Goal: Task Accomplishment & Management: Manage account settings

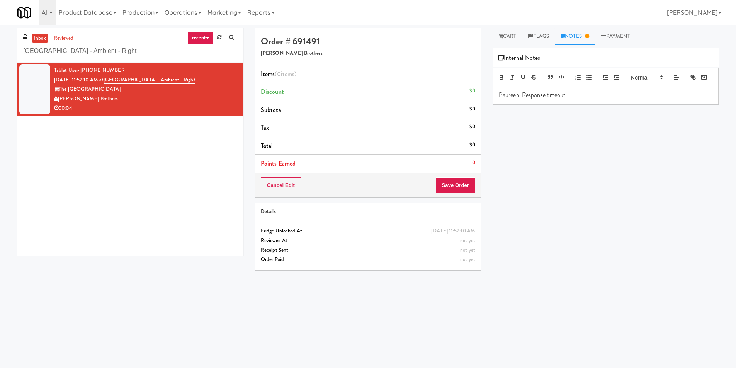
paste input "Arte KC- Drinks- Right Stonebriar #1 Cooler SVNC Office"
drag, startPoint x: 177, startPoint y: 53, endPoint x: 14, endPoint y: 43, distance: 163.1
click at [14, 43] on div "inbox reviewed recent all unclear take inventory issue suspicious failed recent…" at bounding box center [131, 145] width 238 height 234
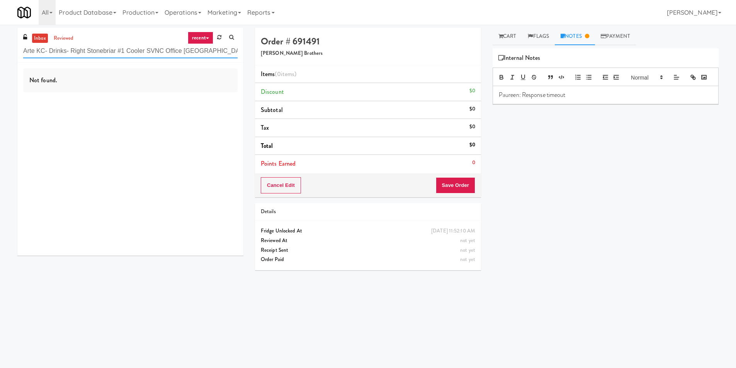
click at [153, 48] on input "Arte KC- Drinks- Right Stonebriar #1 Cooler SVNC Office [GEOGRAPHIC_DATA] - Amb…" at bounding box center [130, 51] width 215 height 14
paste input "Crystal Flats - Cooler #2"
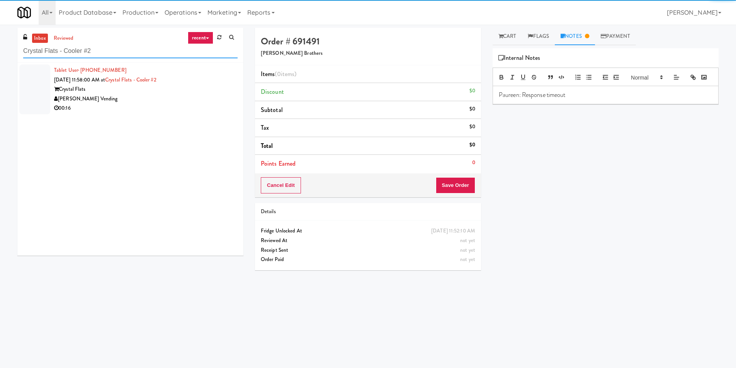
type input "Crystal Flats - Cooler #2"
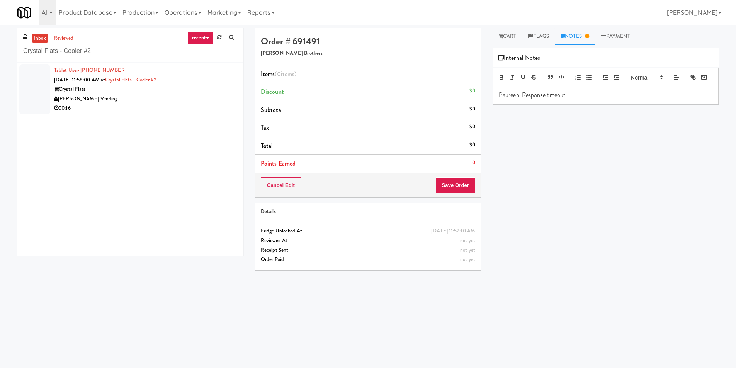
click at [202, 82] on div "Tablet User · (347) 433-5532 [DATE] 11:58:00 AM at [GEOGRAPHIC_DATA] - Cooler #…" at bounding box center [146, 90] width 184 height 48
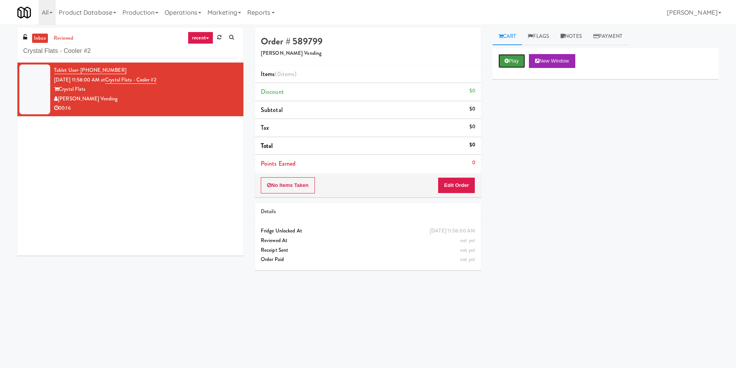
click at [511, 65] on button "Play" at bounding box center [512, 61] width 27 height 14
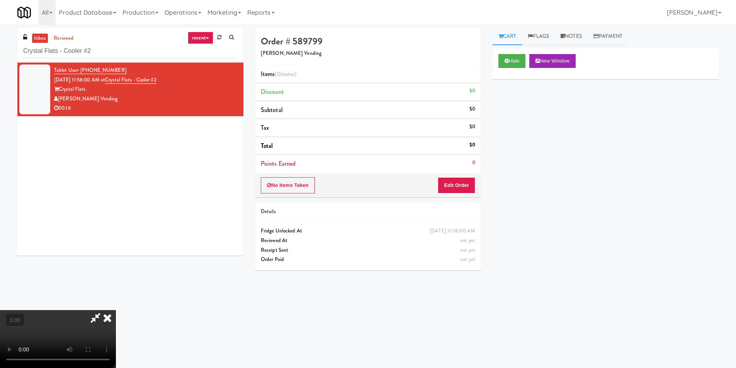
click at [116, 310] on video at bounding box center [58, 339] width 116 height 58
click at [469, 189] on button "Edit Order" at bounding box center [456, 185] width 37 height 16
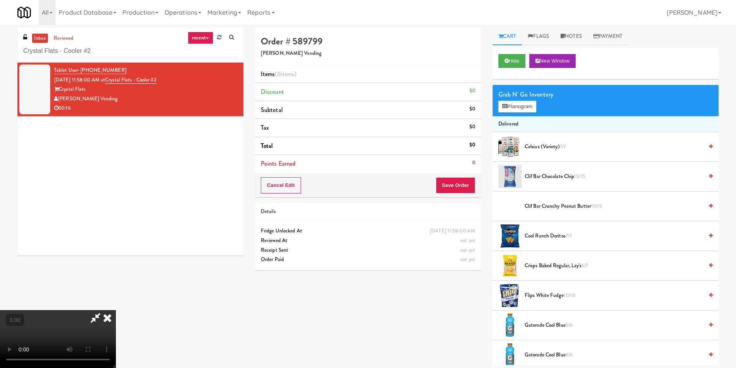
click at [520, 113] on div "Grab N' Go Inventory Planogram" at bounding box center [606, 100] width 226 height 31
click at [501, 107] on button "Planogram" at bounding box center [518, 107] width 38 height 12
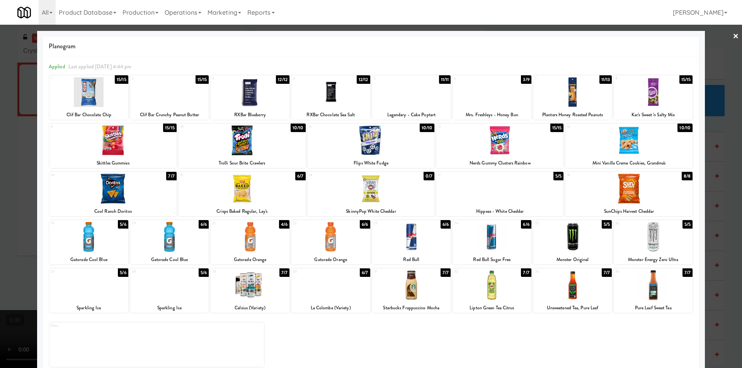
click at [257, 178] on div at bounding box center [242, 189] width 127 height 30
click at [414, 279] on div at bounding box center [411, 286] width 79 height 30
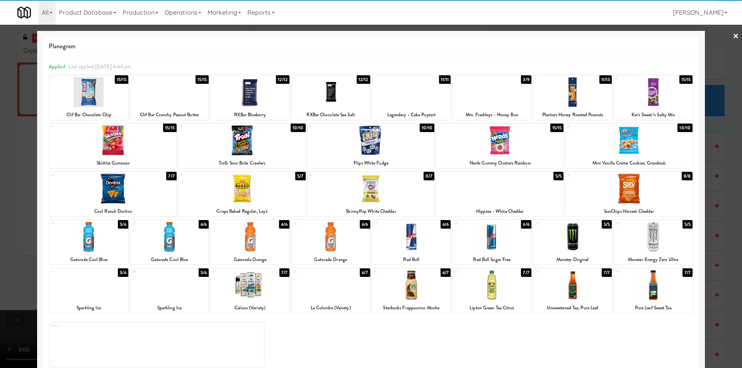
drag, startPoint x: 9, startPoint y: 127, endPoint x: 43, endPoint y: 129, distance: 34.5
click at [12, 128] on div at bounding box center [371, 184] width 742 height 368
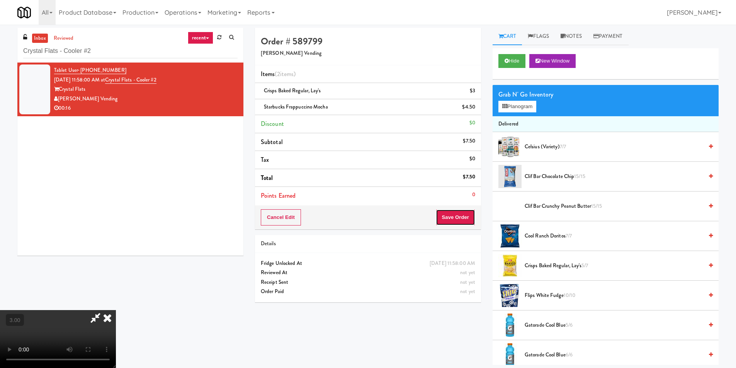
click at [459, 216] on button "Save Order" at bounding box center [455, 217] width 39 height 16
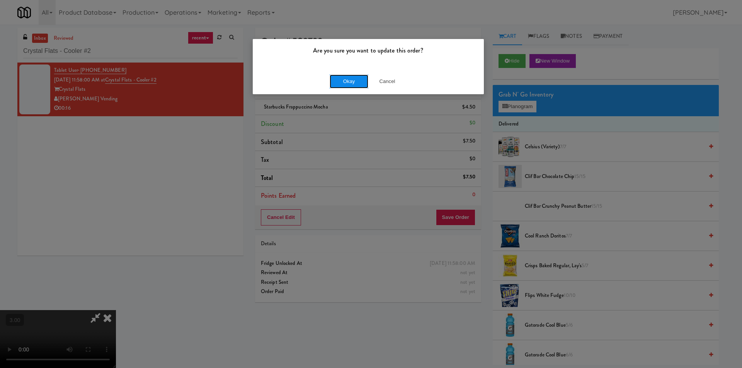
click at [348, 83] on button "Okay" at bounding box center [349, 82] width 39 height 14
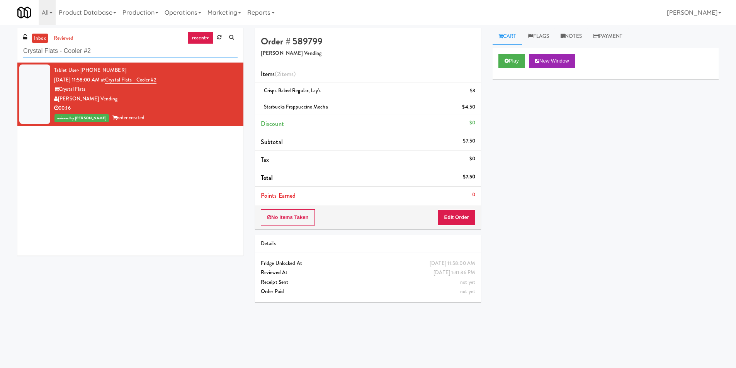
paste input "[PERSON_NAME] - Cooler - Left"
drag, startPoint x: 143, startPoint y: 48, endPoint x: 27, endPoint y: 36, distance: 115.7
click at [27, 36] on div "inbox reviewed recent all unclear take inventory issue suspicious failed recent…" at bounding box center [130, 45] width 226 height 35
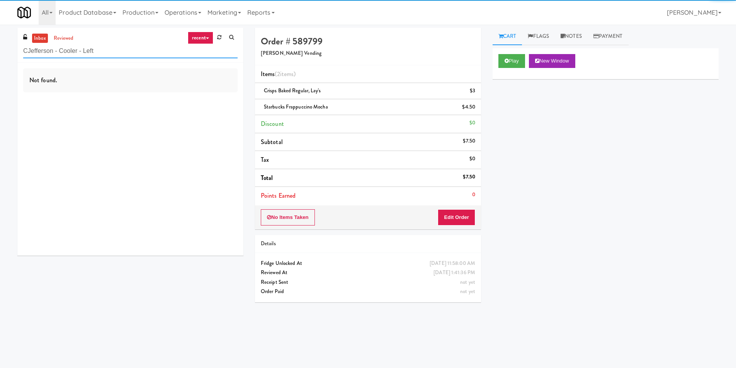
drag, startPoint x: 111, startPoint y: 52, endPoint x: 0, endPoint y: 45, distance: 111.5
click at [0, 45] on div "inbox reviewed recent all unclear take inventory issue suspicious failed recent…" at bounding box center [368, 183] width 736 height 310
paste input "text"
click at [214, 89] on div "Not found." at bounding box center [130, 80] width 215 height 24
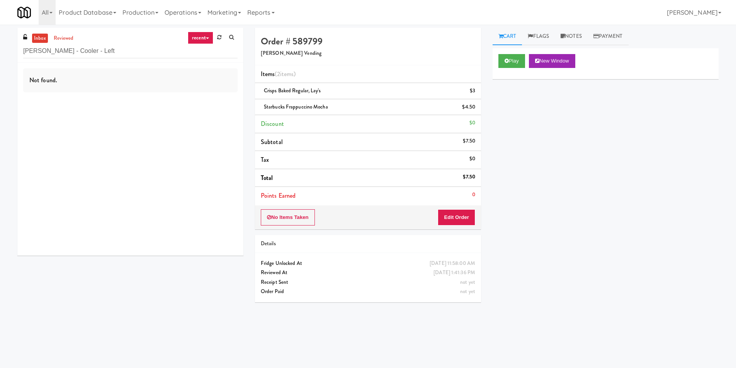
click at [184, 92] on div "Not found." at bounding box center [130, 159] width 226 height 193
drag, startPoint x: 104, startPoint y: 51, endPoint x: 0, endPoint y: 45, distance: 103.8
click at [0, 45] on div "inbox reviewed recent all unclear take inventory issue suspicious failed recent…" at bounding box center [368, 183] width 736 height 310
paste input "Couture Cooler"
click at [204, 87] on div "The Couture" at bounding box center [146, 90] width 184 height 10
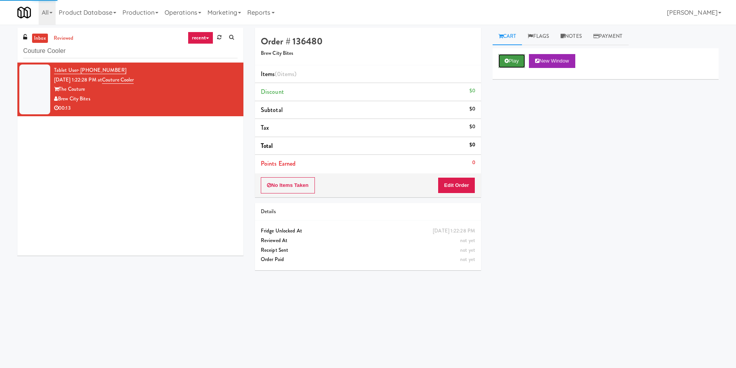
click at [507, 60] on icon at bounding box center [507, 60] width 4 height 5
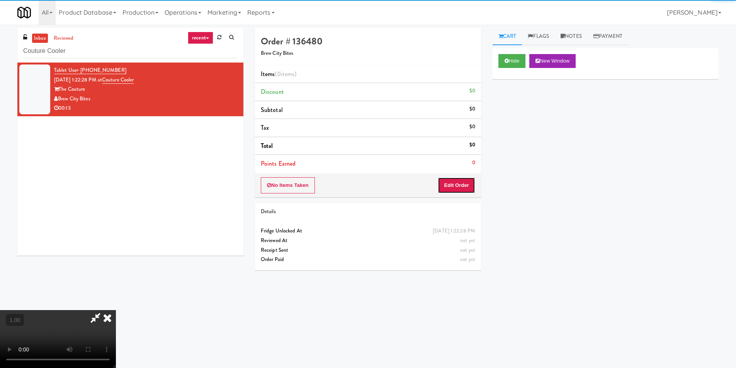
click at [465, 184] on button "Edit Order" at bounding box center [456, 185] width 37 height 16
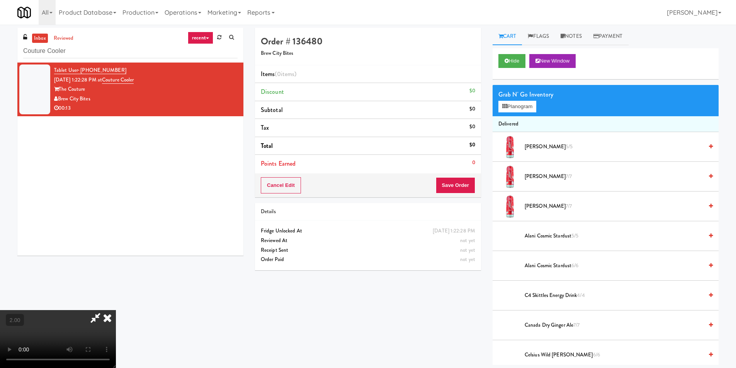
scroll to position [39, 0]
click at [527, 99] on div "Grab N' Go Inventory" at bounding box center [606, 95] width 215 height 12
click at [521, 105] on button "Planogram" at bounding box center [518, 107] width 38 height 12
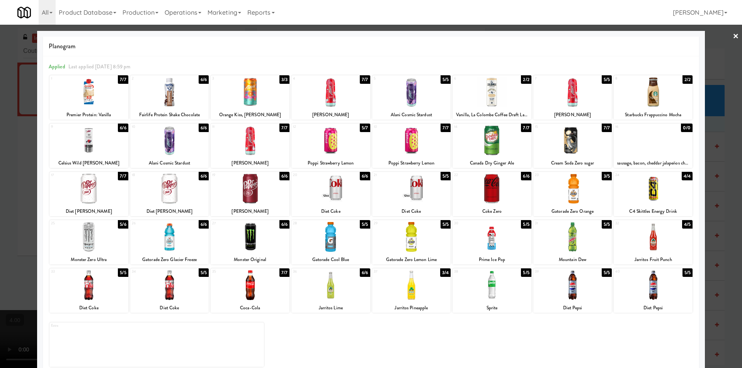
click at [560, 146] on div at bounding box center [572, 141] width 79 height 30
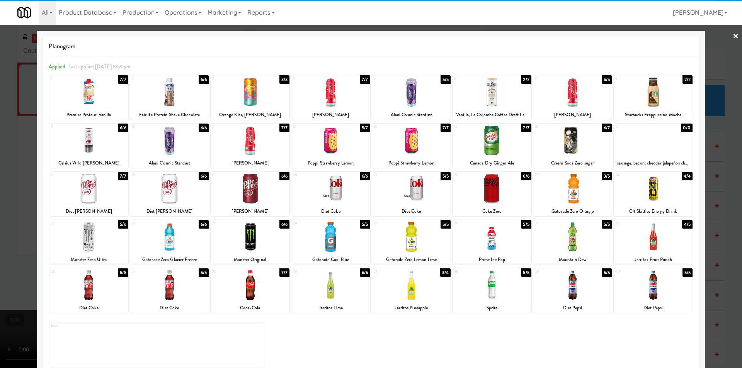
click at [422, 142] on div at bounding box center [411, 141] width 79 height 30
click at [0, 140] on div at bounding box center [371, 184] width 742 height 368
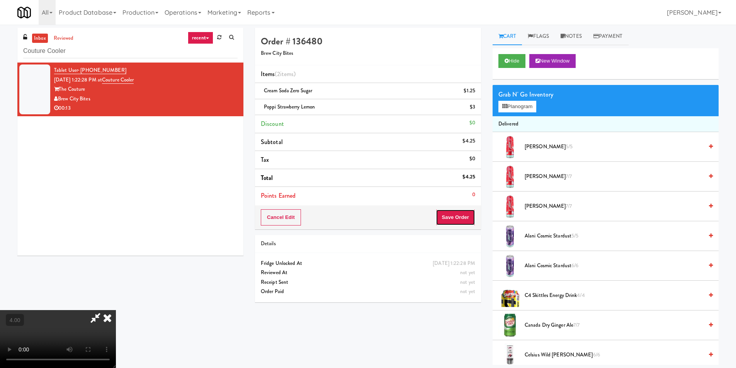
click at [467, 212] on button "Save Order" at bounding box center [455, 217] width 39 height 16
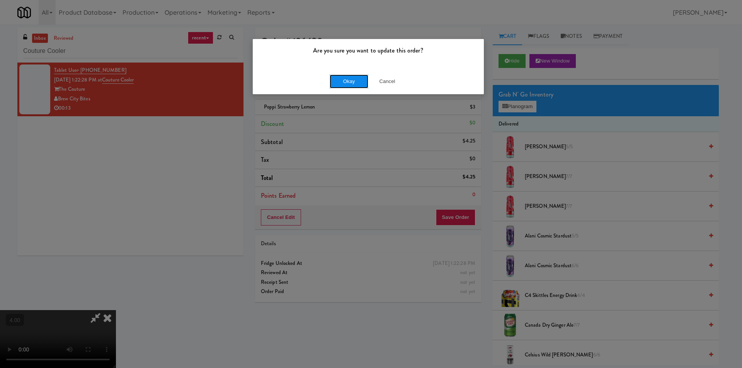
click at [354, 81] on button "Okay" at bounding box center [349, 82] width 39 height 14
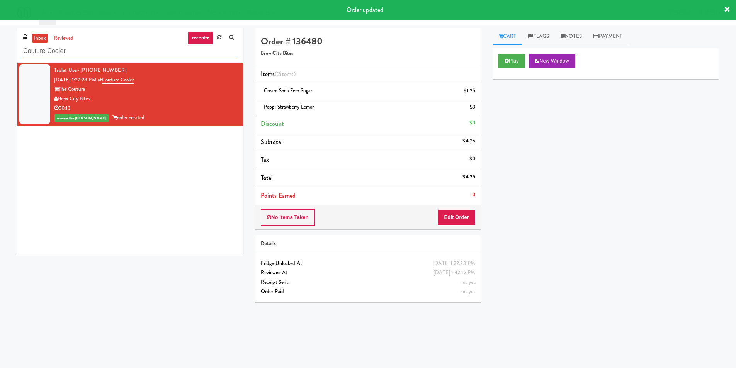
paste input "111 W [PERSON_NAME] - Left - Fridge"
drag, startPoint x: 99, startPoint y: 50, endPoint x: 5, endPoint y: 49, distance: 94.7
click at [0, 47] on div "inbox reviewed recent all unclear take inventory issue suspicious failed recent…" at bounding box center [368, 183] width 736 height 310
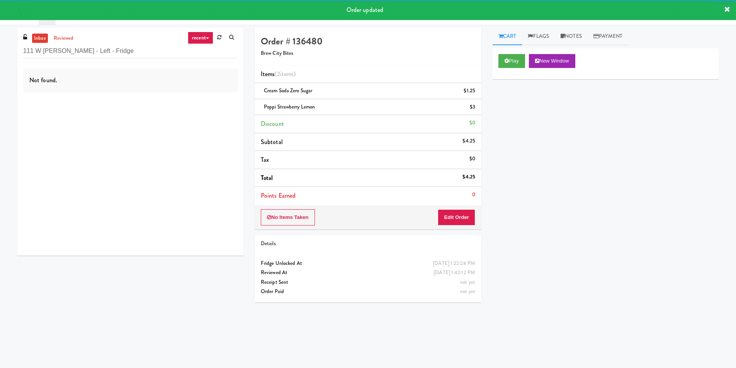
click at [211, 96] on div "Not found." at bounding box center [130, 159] width 226 height 193
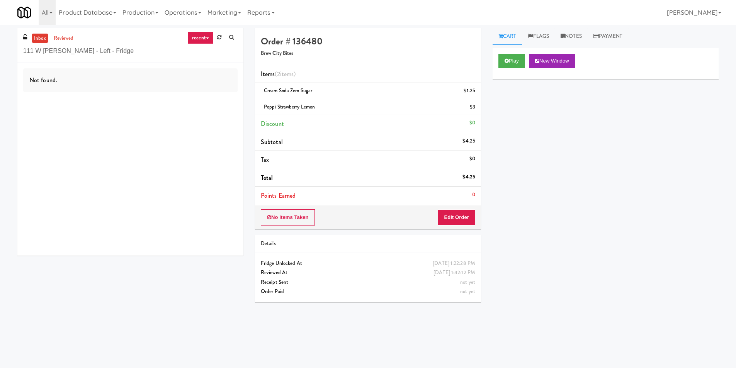
click at [203, 82] on div "Not found." at bounding box center [130, 80] width 215 height 24
paste input "CC2 Drinks Cooler"
drag, startPoint x: 67, startPoint y: 50, endPoint x: 2, endPoint y: 48, distance: 65.4
click at [2, 48] on div "inbox reviewed recent all unclear take inventory issue suspicious failed recent…" at bounding box center [368, 183] width 736 height 310
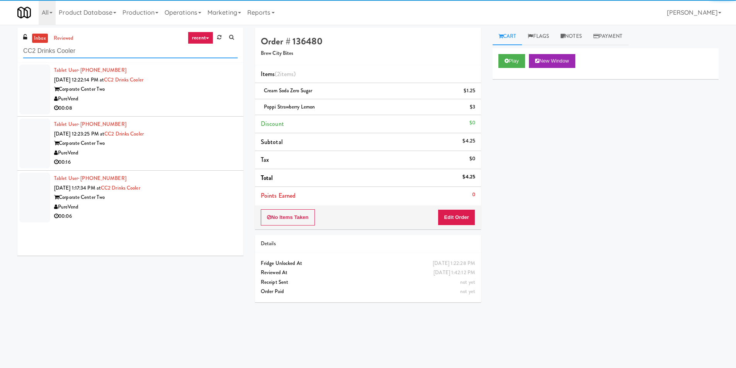
type input "CC2 Drinks Cooler"
click at [203, 93] on div "Corporate Center Two" at bounding box center [146, 90] width 184 height 10
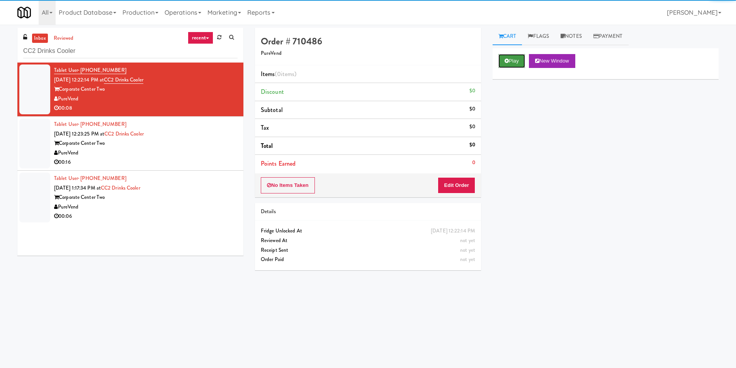
click at [511, 65] on button "Play" at bounding box center [512, 61] width 27 height 14
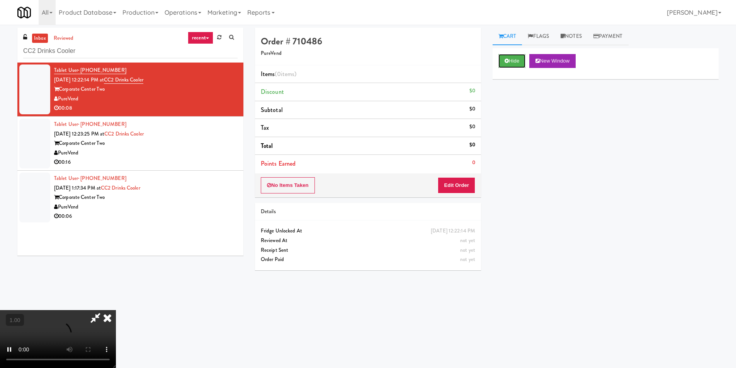
scroll to position [117, 0]
click at [116, 310] on video at bounding box center [58, 339] width 116 height 58
click at [107, 310] on video at bounding box center [58, 339] width 116 height 58
click at [106, 310] on video at bounding box center [58, 339] width 116 height 58
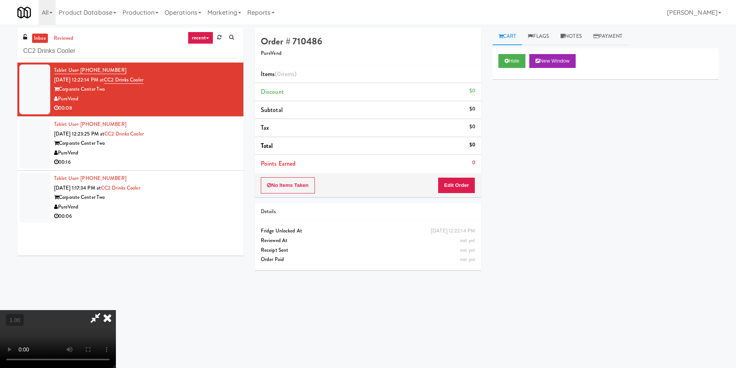
scroll to position [1, 0]
click at [459, 184] on button "Edit Order" at bounding box center [456, 185] width 37 height 16
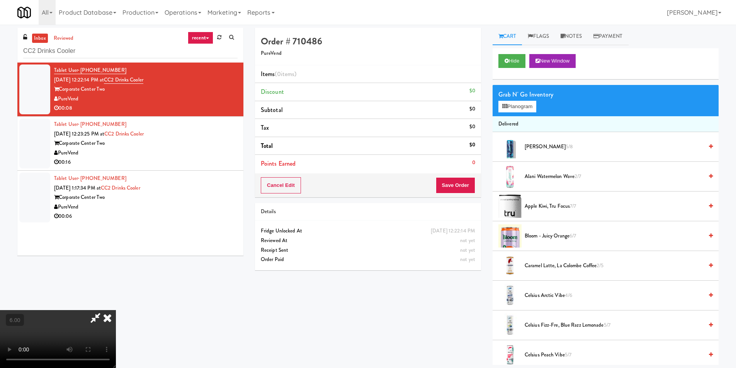
click at [508, 100] on div "Grab N' Go Inventory Planogram" at bounding box center [606, 100] width 226 height 31
click at [515, 102] on button "Planogram" at bounding box center [518, 107] width 38 height 12
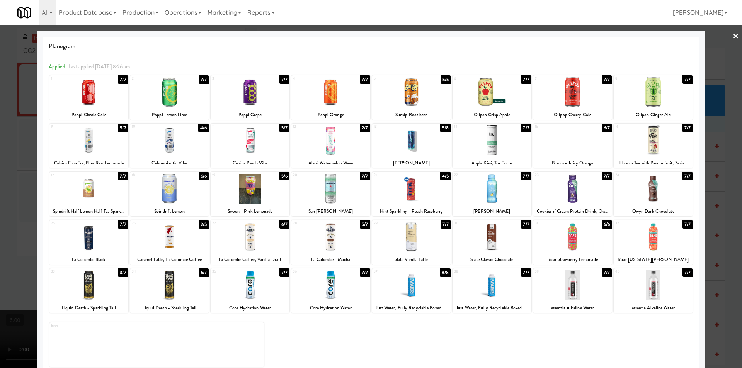
drag, startPoint x: 246, startPoint y: 238, endPoint x: 214, endPoint y: 232, distance: 33.2
click at [245, 238] on div at bounding box center [250, 237] width 79 height 30
click at [0, 191] on div at bounding box center [371, 184] width 742 height 368
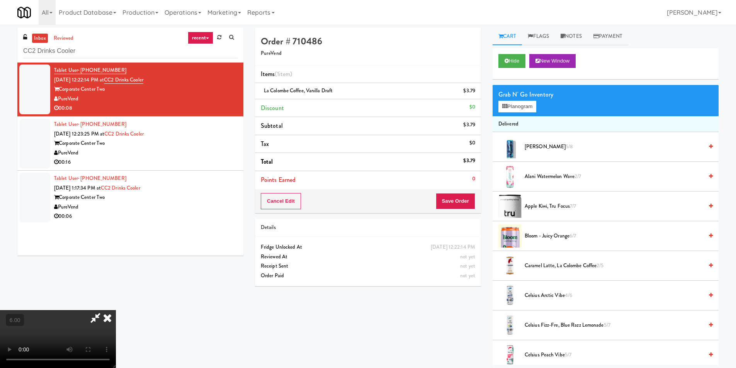
click at [116, 310] on icon at bounding box center [107, 317] width 17 height 15
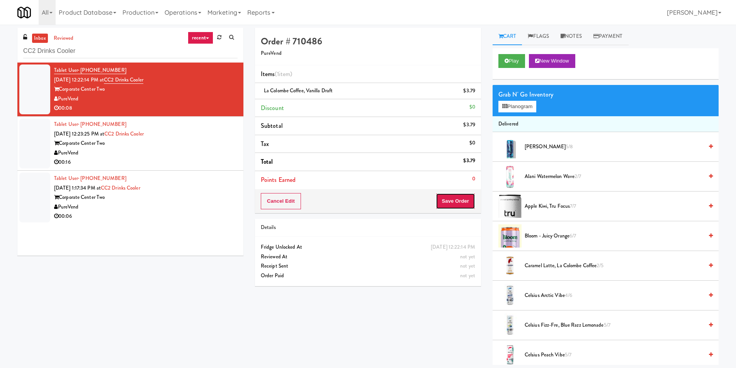
click at [458, 204] on button "Save Order" at bounding box center [455, 201] width 39 height 16
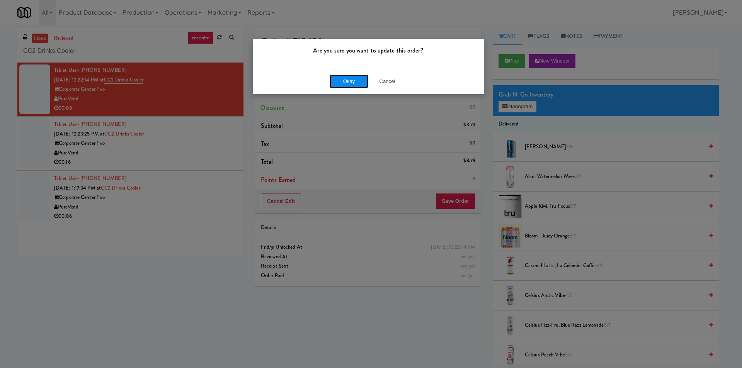
click at [348, 83] on button "Okay" at bounding box center [349, 82] width 39 height 14
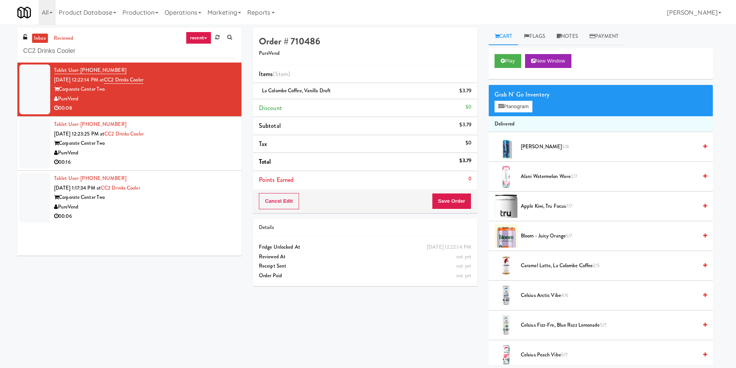
click at [201, 152] on div "PureVend" at bounding box center [145, 153] width 182 height 10
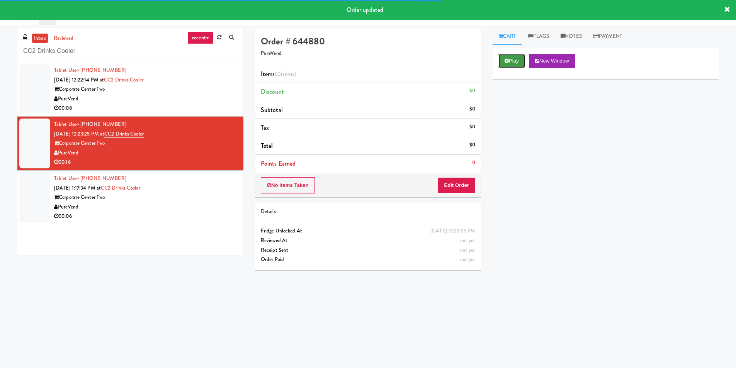
click at [516, 66] on button "Play" at bounding box center [512, 61] width 27 height 14
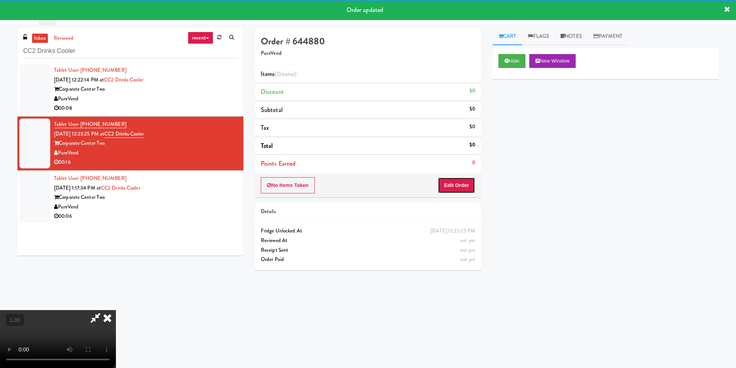
click at [464, 183] on button "Edit Order" at bounding box center [456, 185] width 37 height 16
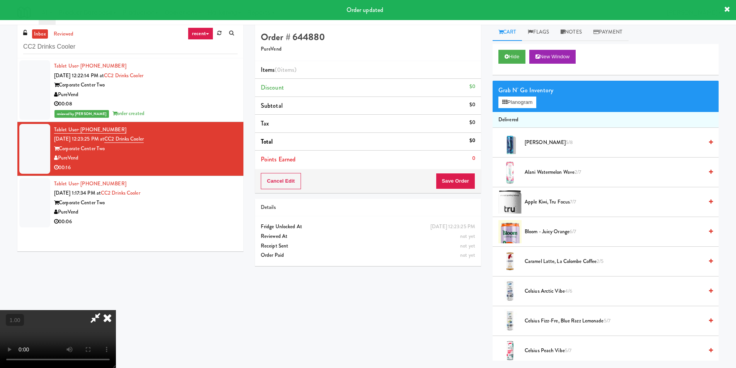
scroll to position [25, 0]
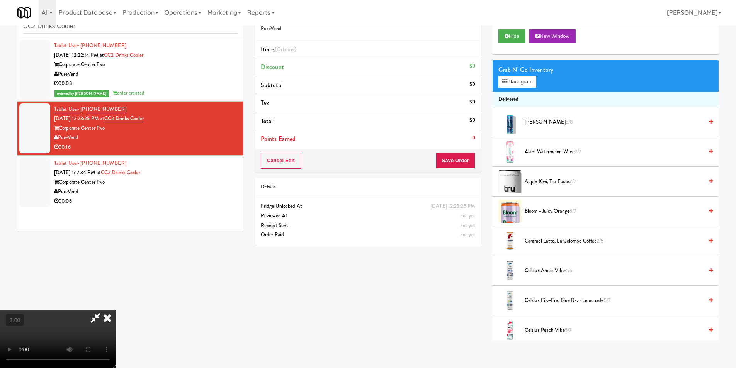
click at [116, 310] on video at bounding box center [58, 339] width 116 height 58
click at [513, 82] on button "Planogram" at bounding box center [518, 82] width 38 height 12
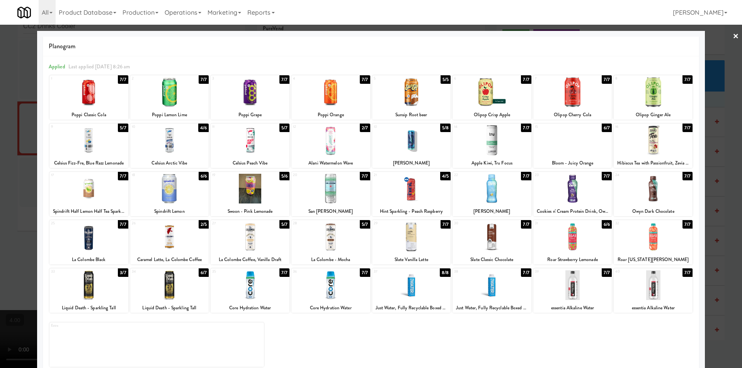
click at [653, 194] on div at bounding box center [653, 189] width 79 height 30
click at [721, 173] on div at bounding box center [371, 184] width 742 height 368
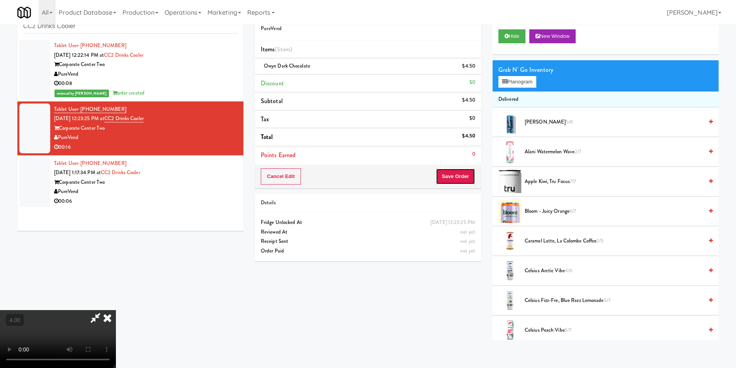
click at [455, 178] on button "Save Order" at bounding box center [455, 177] width 39 height 16
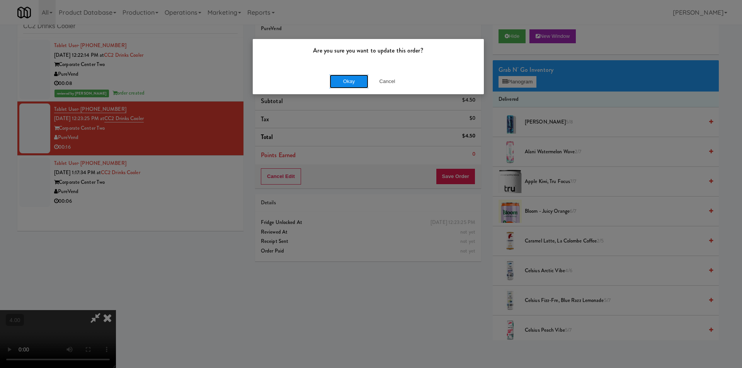
click at [354, 82] on button "Okay" at bounding box center [349, 82] width 39 height 14
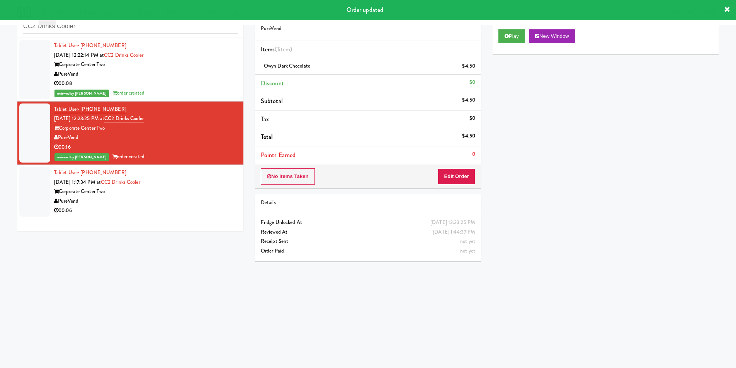
drag, startPoint x: 175, startPoint y: 199, endPoint x: 236, endPoint y: 163, distance: 70.0
click at [176, 197] on div "PureVend" at bounding box center [146, 202] width 184 height 10
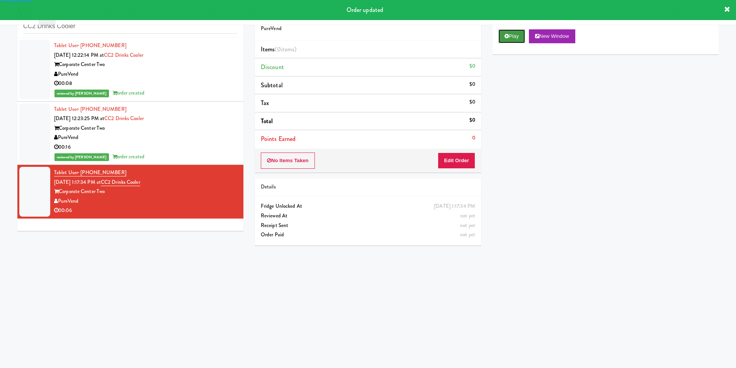
click at [514, 40] on button "Play" at bounding box center [512, 36] width 27 height 14
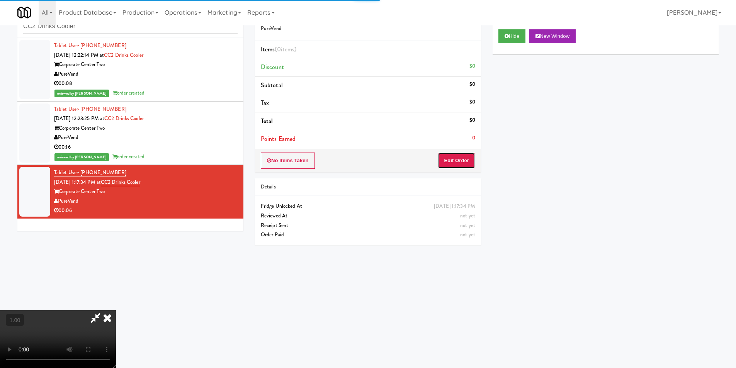
click at [455, 160] on button "Edit Order" at bounding box center [456, 161] width 37 height 16
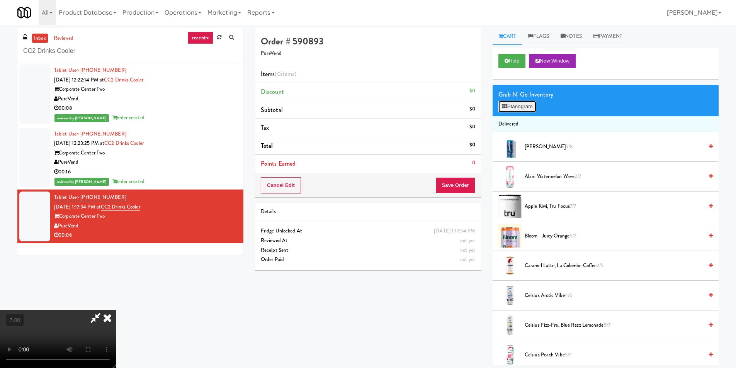
click at [499, 105] on button "Planogram" at bounding box center [518, 107] width 38 height 12
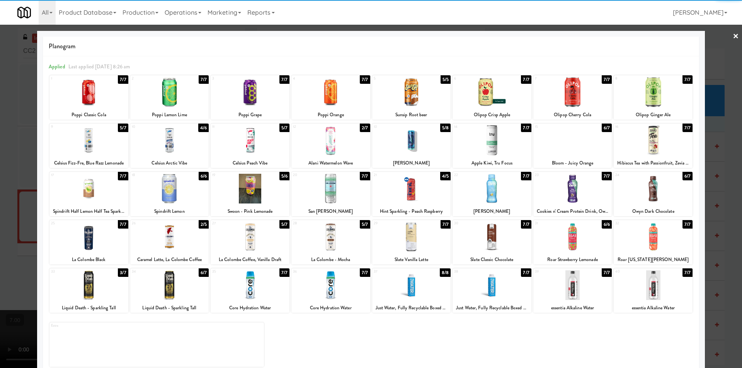
drag, startPoint x: 93, startPoint y: 97, endPoint x: 23, endPoint y: 91, distance: 70.2
click at [93, 97] on div at bounding box center [88, 92] width 79 height 30
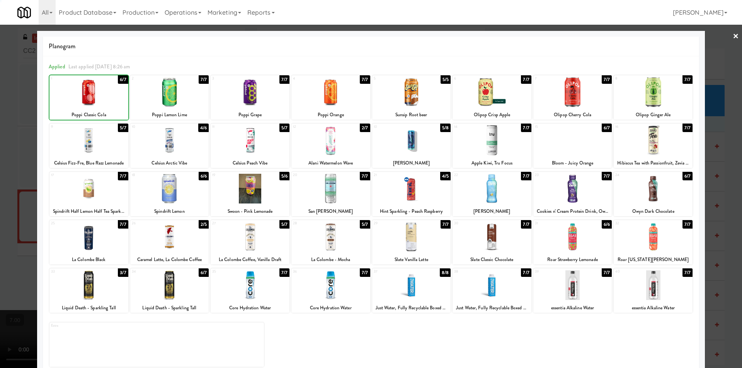
click at [19, 90] on div at bounding box center [371, 184] width 742 height 368
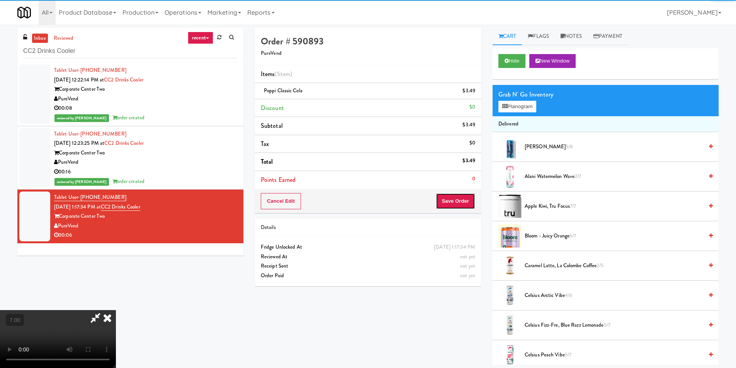
click at [458, 195] on button "Save Order" at bounding box center [455, 201] width 39 height 16
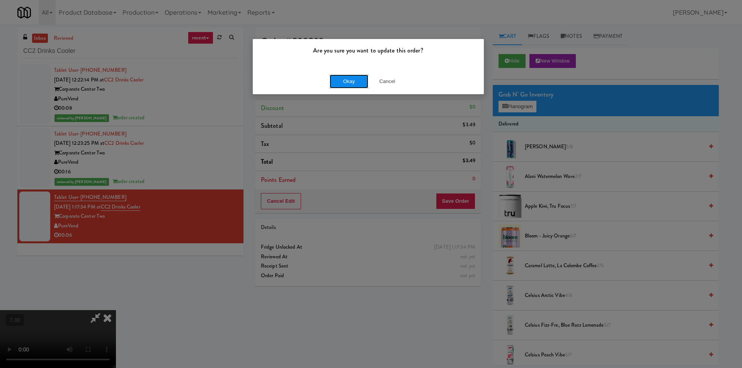
click at [359, 82] on button "Okay" at bounding box center [349, 82] width 39 height 14
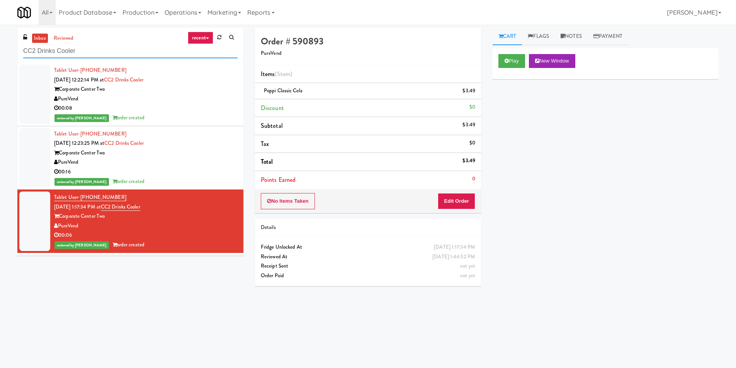
paste input "Fine - Lobby-Cooler-Right"
drag, startPoint x: 85, startPoint y: 46, endPoint x: 0, endPoint y: 42, distance: 84.8
click at [0, 42] on div "inbox reviewed recent all unclear take inventory issue suspicious failed recent…" at bounding box center [368, 183] width 736 height 310
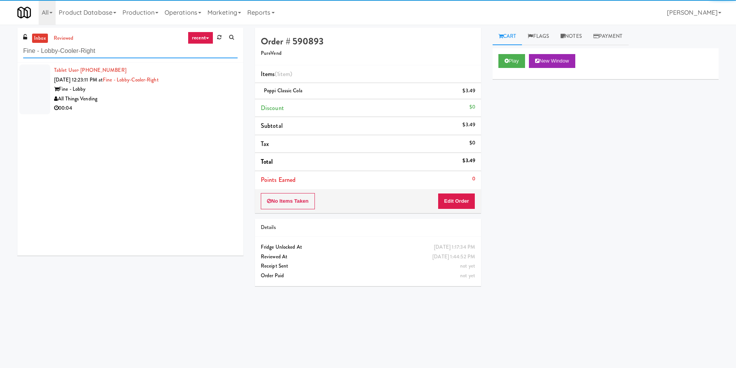
type input "Fine - Lobby-Cooler-Right"
click at [213, 99] on div "All Things Vending" at bounding box center [146, 99] width 184 height 10
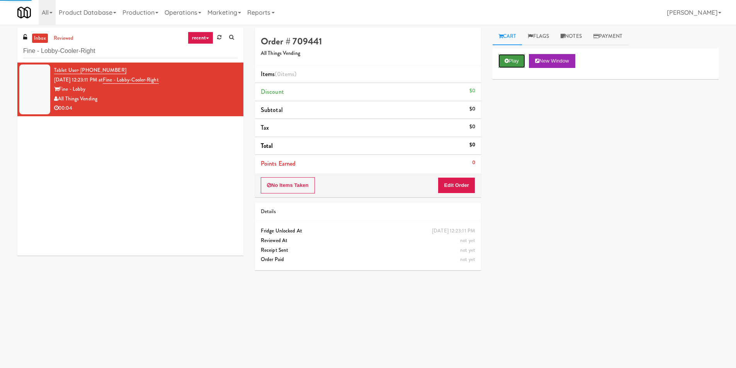
click at [522, 58] on button "Play" at bounding box center [512, 61] width 27 height 14
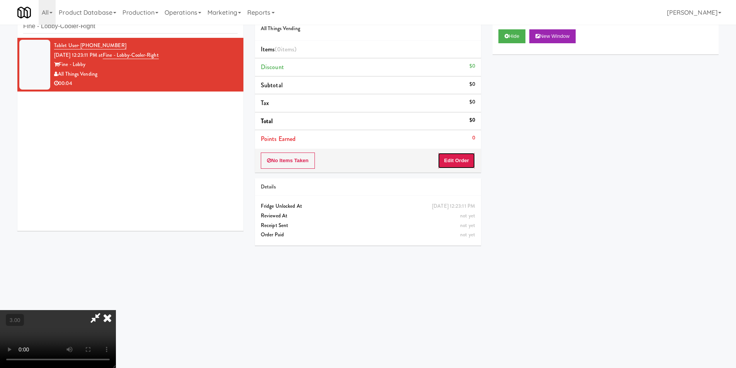
click at [461, 162] on button "Edit Order" at bounding box center [456, 161] width 37 height 16
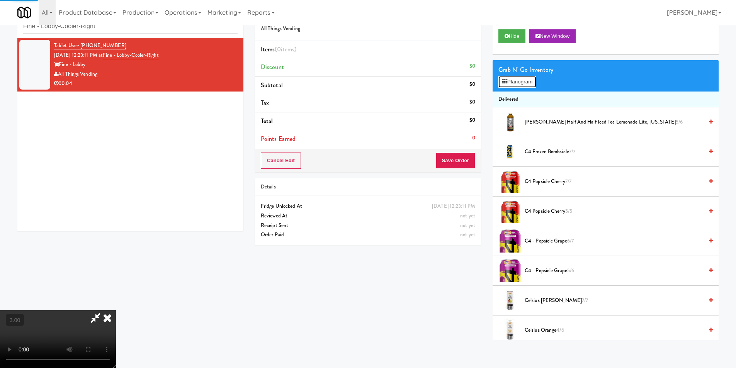
click at [533, 78] on button "Planogram" at bounding box center [518, 82] width 38 height 12
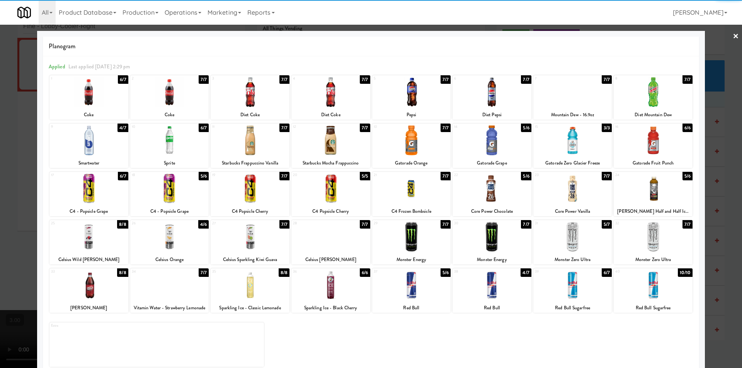
click at [571, 243] on div at bounding box center [572, 237] width 79 height 30
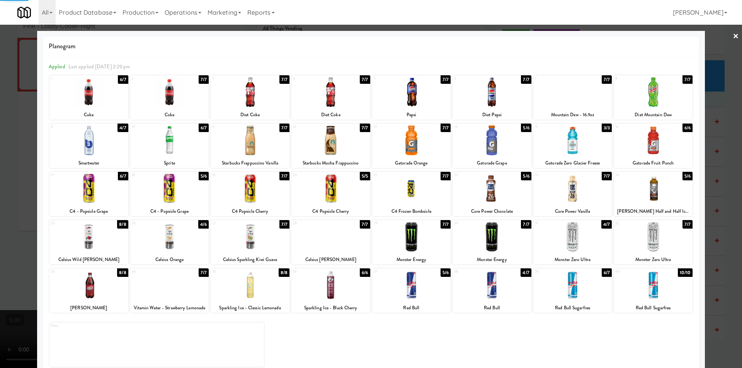
click at [716, 206] on div at bounding box center [371, 184] width 742 height 368
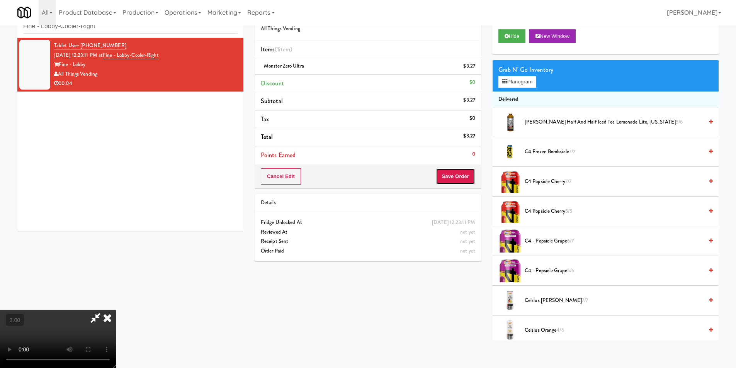
click at [467, 177] on button "Save Order" at bounding box center [455, 177] width 39 height 16
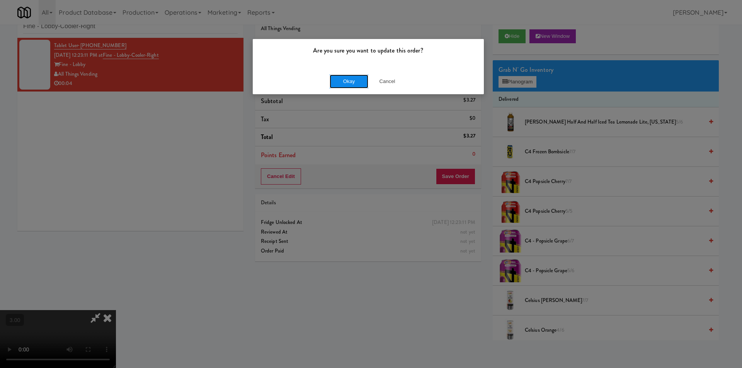
click at [356, 83] on button "Okay" at bounding box center [349, 82] width 39 height 14
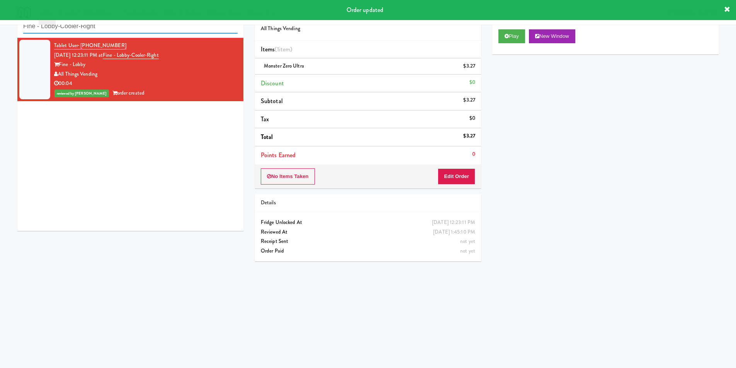
paste input "700 Penn-Fridge"
drag, startPoint x: 147, startPoint y: 30, endPoint x: 0, endPoint y: 26, distance: 146.9
click at [0, 26] on div "inbox reviewed recent all unclear take inventory issue suspicious failed recent…" at bounding box center [368, 158] width 736 height 310
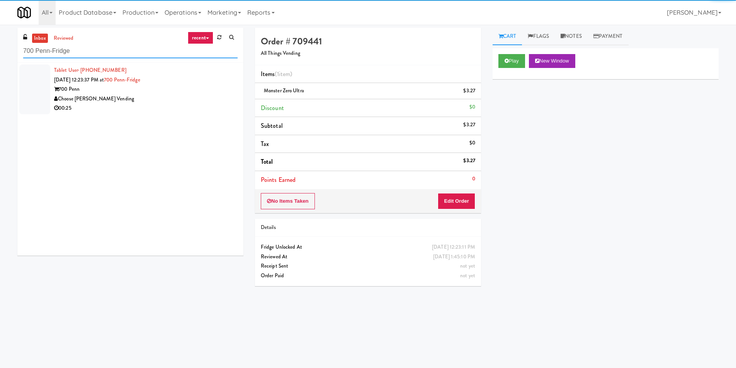
type input "700 Penn-Fridge"
click at [174, 94] on div "Choose [PERSON_NAME] Vending" at bounding box center [146, 99] width 184 height 10
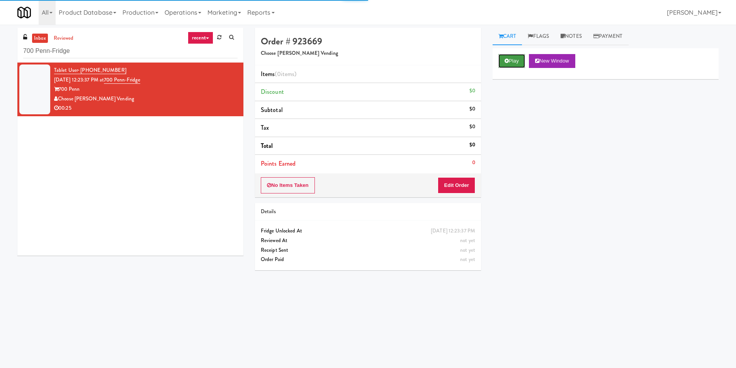
click at [518, 56] on button "Play" at bounding box center [512, 61] width 27 height 14
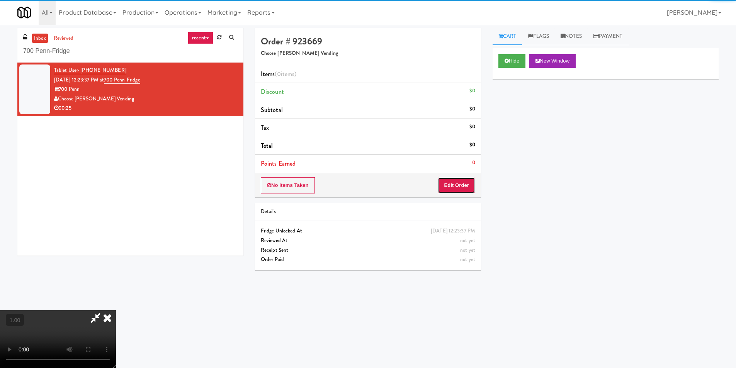
click at [461, 185] on button "Edit Order" at bounding box center [456, 185] width 37 height 16
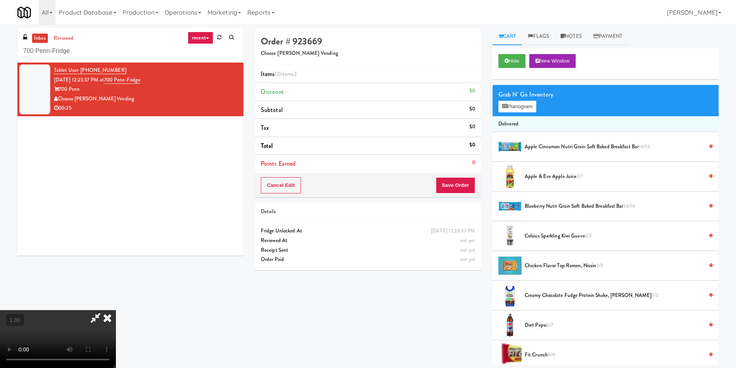
scroll to position [117, 0]
click at [116, 310] on video at bounding box center [58, 339] width 116 height 58
click at [499, 111] on button "Planogram" at bounding box center [518, 107] width 38 height 12
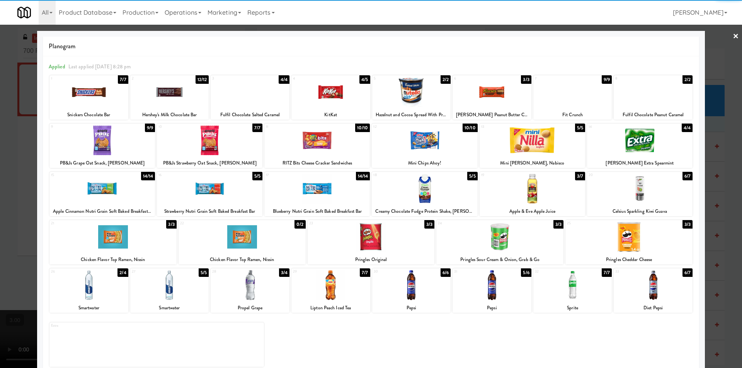
click at [404, 290] on div at bounding box center [411, 286] width 79 height 30
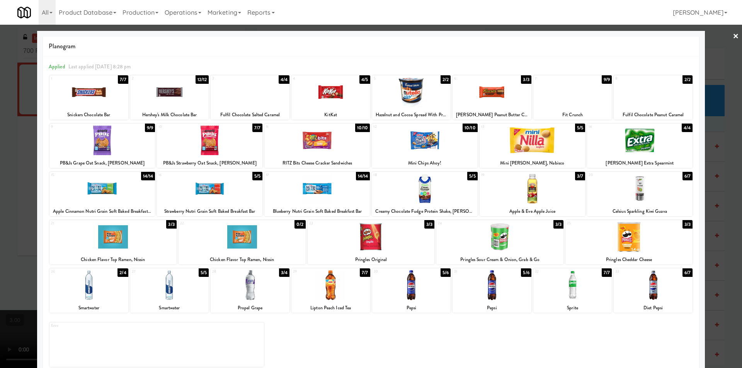
click at [253, 269] on div "28 3/4 Propel Grape" at bounding box center [250, 291] width 79 height 44
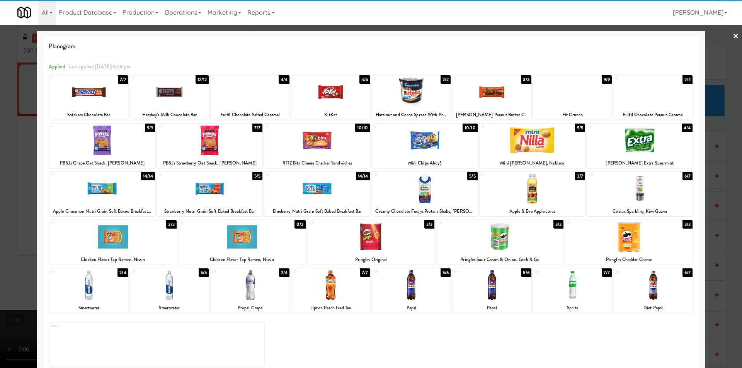
click at [0, 175] on div at bounding box center [371, 184] width 742 height 368
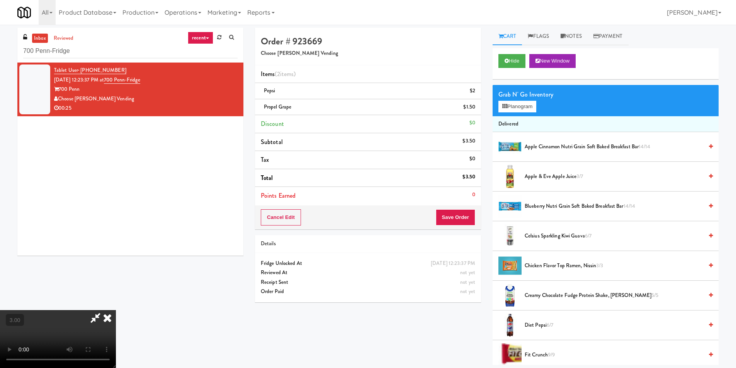
click at [63, 310] on video at bounding box center [58, 339] width 116 height 58
click at [116, 310] on video at bounding box center [58, 339] width 116 height 58
drag, startPoint x: 185, startPoint y: 185, endPoint x: 206, endPoint y: 182, distance: 21.0
click at [116, 310] on video at bounding box center [58, 339] width 116 height 58
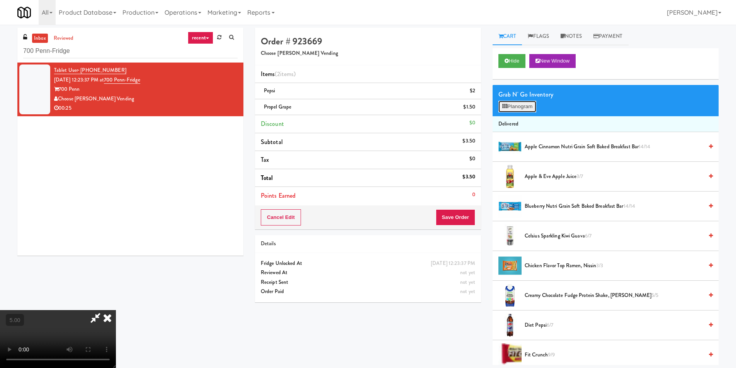
click at [513, 111] on button "Planogram" at bounding box center [518, 107] width 38 height 12
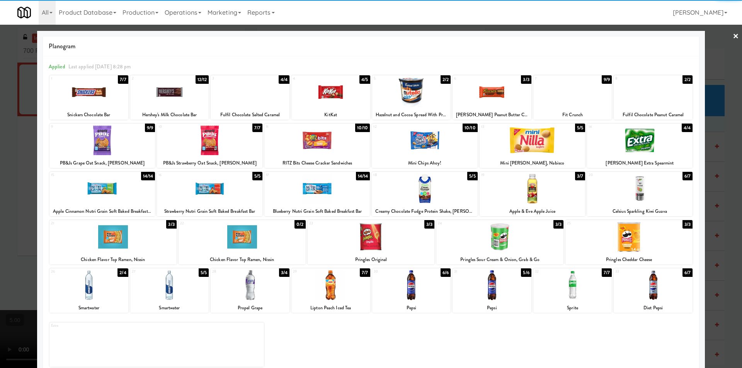
click at [226, 236] on div at bounding box center [242, 237] width 127 height 30
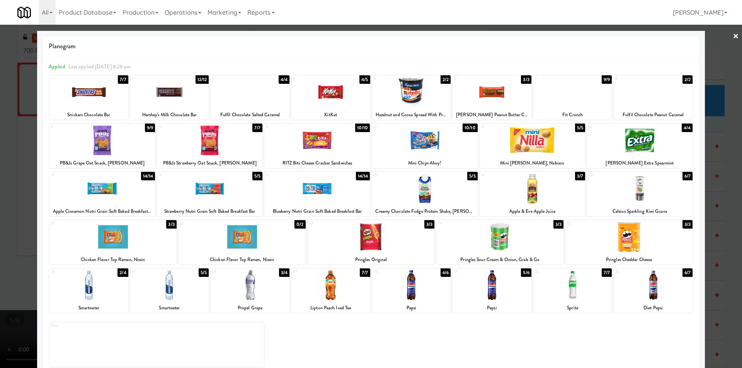
click at [98, 240] on div at bounding box center [112, 237] width 127 height 30
drag, startPoint x: 0, startPoint y: 186, endPoint x: 16, endPoint y: 189, distance: 16.6
click at [1, 186] on div at bounding box center [371, 184] width 742 height 368
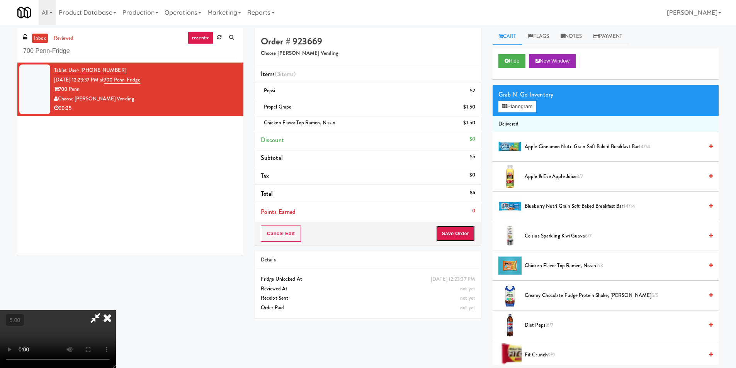
click at [464, 230] on button "Save Order" at bounding box center [455, 234] width 39 height 16
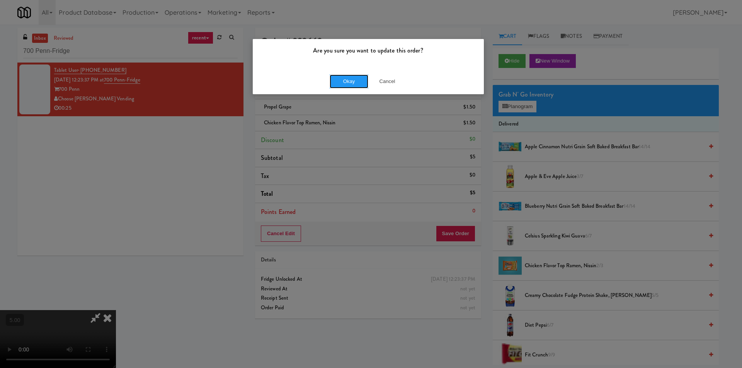
drag, startPoint x: 352, startPoint y: 84, endPoint x: 346, endPoint y: 84, distance: 6.2
click at [351, 84] on button "Okay" at bounding box center [349, 82] width 39 height 14
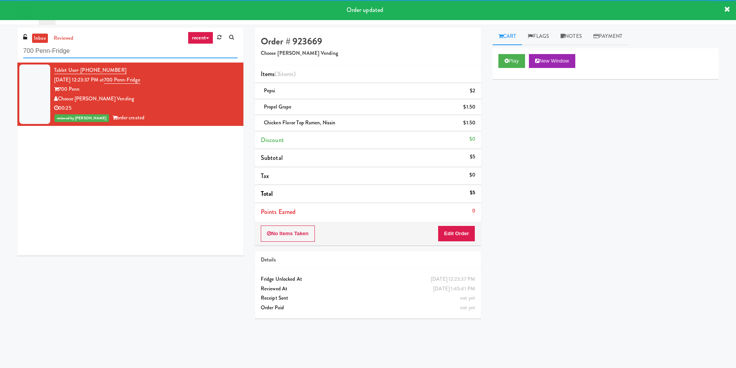
paste input "CrossFit Anaheim - Cooler"
drag, startPoint x: 56, startPoint y: 53, endPoint x: 0, endPoint y: 53, distance: 55.7
click at [0, 52] on div "inbox reviewed recent all unclear take inventory issue suspicious failed recent…" at bounding box center [368, 183] width 736 height 310
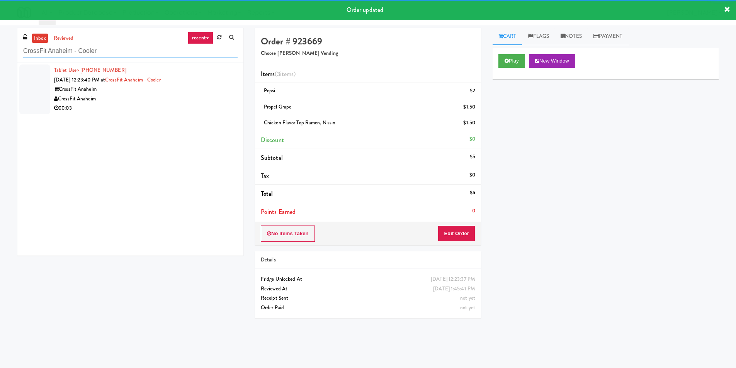
type input "CrossFit Anaheim - Cooler"
click at [226, 102] on div "CrossFit Anaheim" at bounding box center [146, 99] width 184 height 10
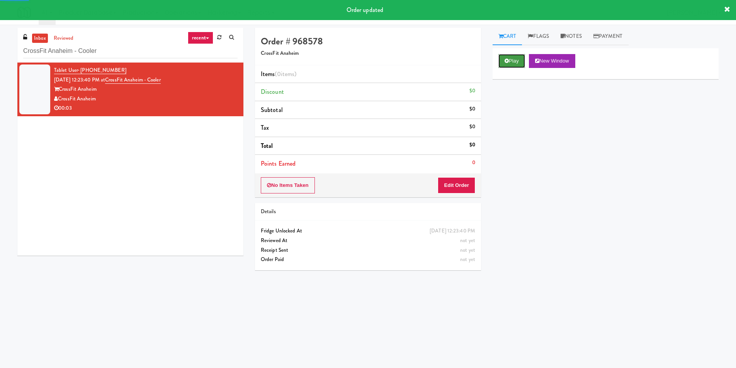
click at [505, 63] on icon at bounding box center [507, 60] width 4 height 5
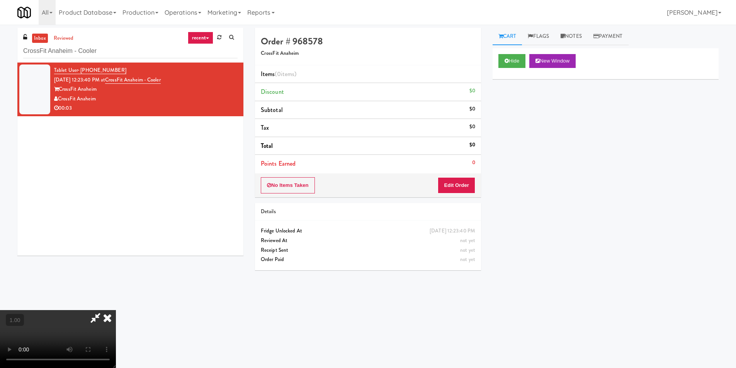
click at [116, 310] on video at bounding box center [58, 339] width 116 height 58
click at [572, 38] on link "Notes" at bounding box center [571, 36] width 33 height 17
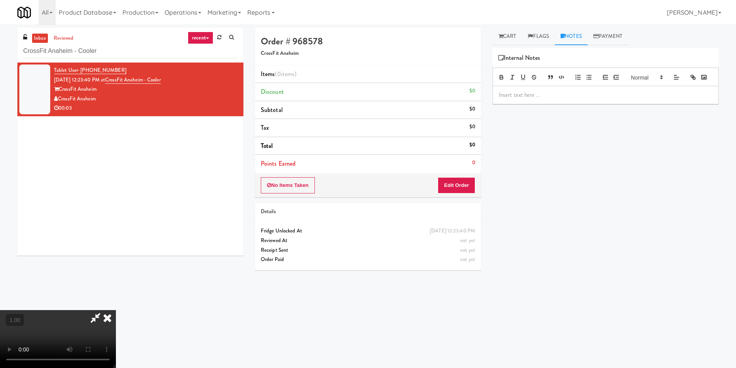
click at [537, 99] on p at bounding box center [606, 95] width 214 height 9
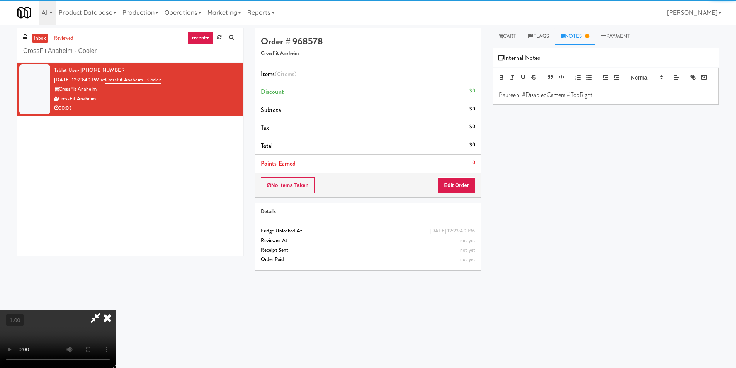
click at [116, 310] on video at bounding box center [58, 339] width 116 height 58
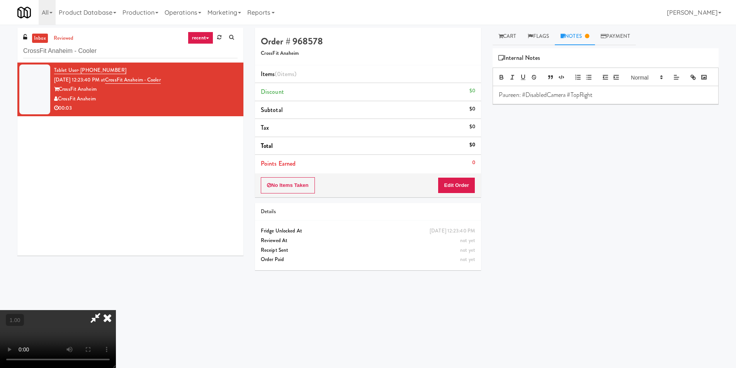
click at [116, 310] on video at bounding box center [58, 339] width 116 height 58
click at [114, 362] on video at bounding box center [58, 339] width 116 height 58
click at [116, 310] on video at bounding box center [58, 339] width 116 height 58
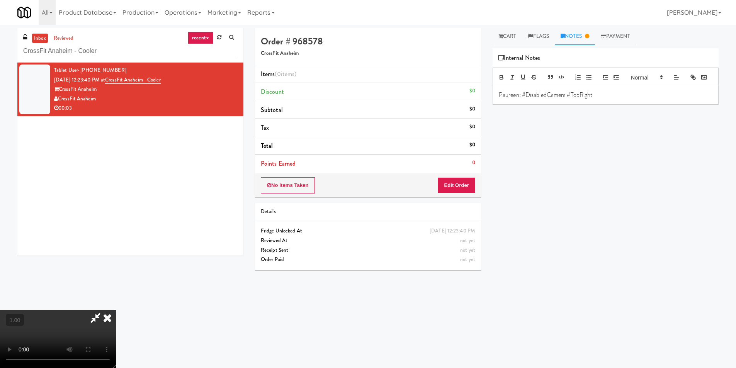
click at [116, 310] on video at bounding box center [58, 339] width 116 height 58
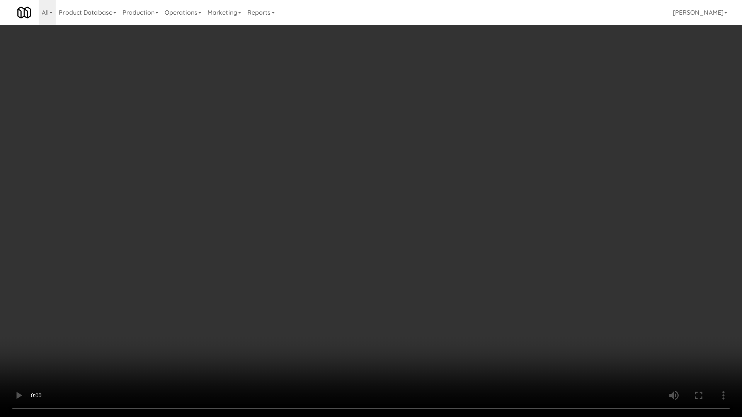
click at [77, 365] on video at bounding box center [371, 208] width 742 height 417
click at [149, 329] on video at bounding box center [371, 208] width 742 height 417
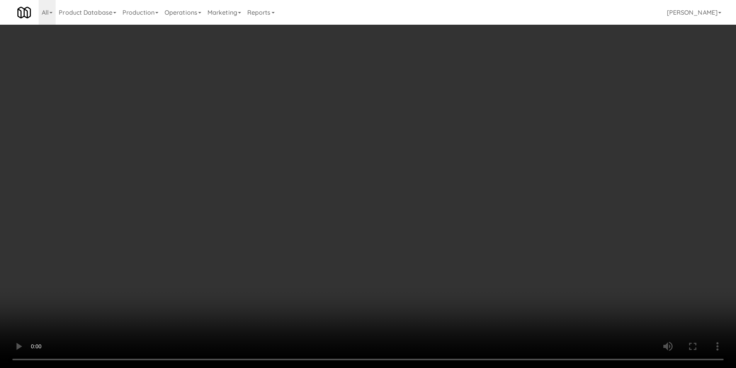
click at [150, 294] on video at bounding box center [368, 184] width 736 height 368
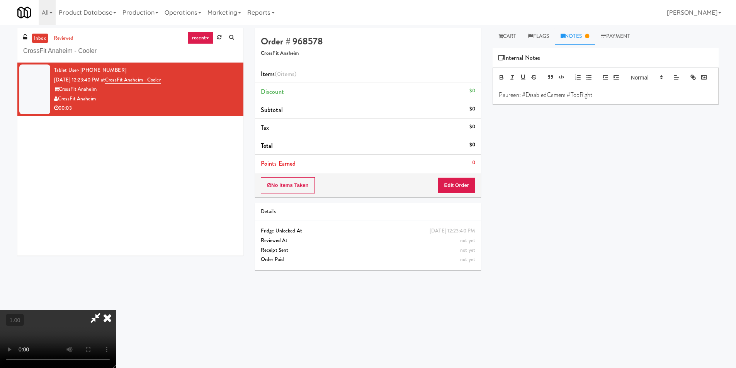
click at [116, 310] on video at bounding box center [58, 339] width 116 height 58
click at [459, 188] on button "Edit Order" at bounding box center [456, 185] width 37 height 16
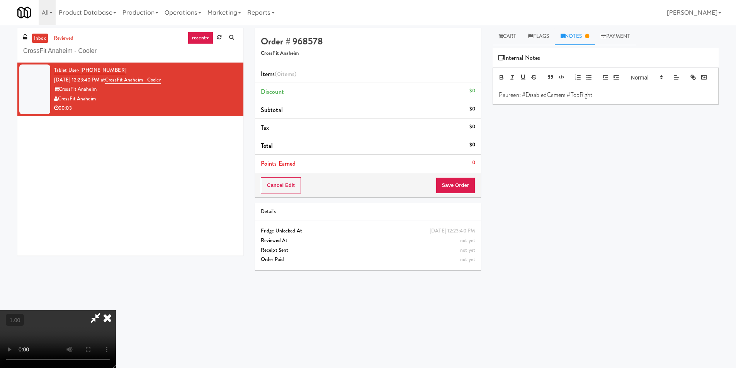
click at [509, 26] on div "inbox reviewed recent all unclear take inventory issue suspicious failed recent…" at bounding box center [368, 181] width 736 height 313
click at [510, 35] on link "Cart" at bounding box center [508, 36] width 30 height 17
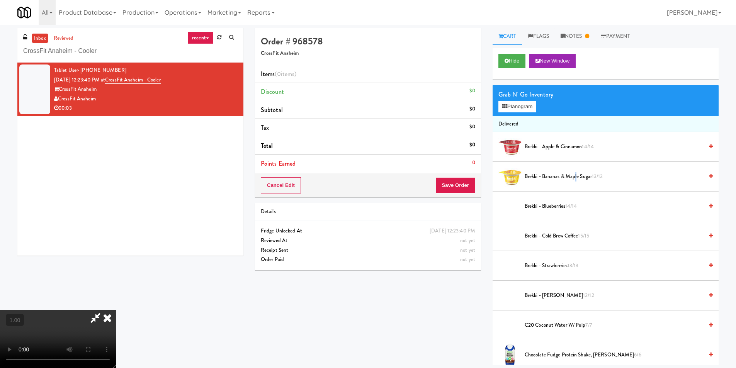
click at [576, 172] on li "Brekki - Bananas & Maple Sugar 13/13" at bounding box center [606, 177] width 226 height 30
click at [628, 182] on li "Brekki - Bananas & Maple Sugar 13/13" at bounding box center [606, 177] width 226 height 30
click at [656, 172] on span "Brekki - Bananas & Maple Sugar 13/13" at bounding box center [614, 177] width 179 height 10
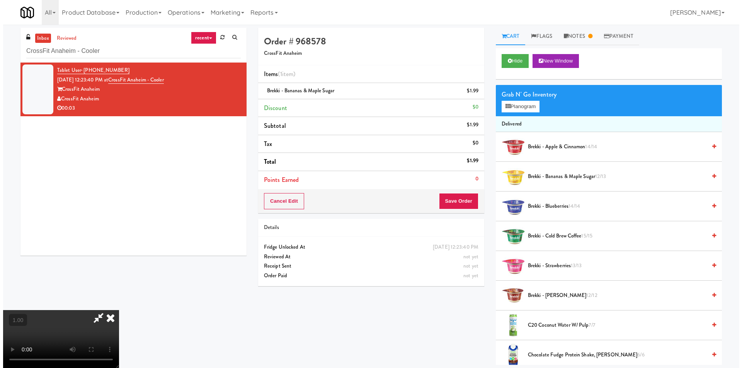
scroll to position [0, 0]
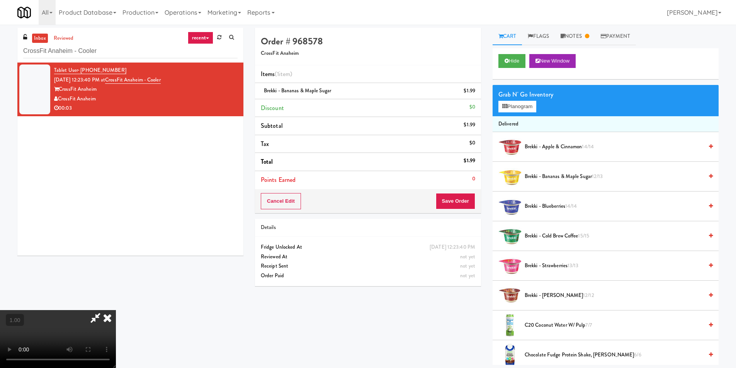
drag, startPoint x: 428, startPoint y: 31, endPoint x: 426, endPoint y: 48, distance: 17.9
click at [116, 310] on icon at bounding box center [107, 317] width 17 height 15
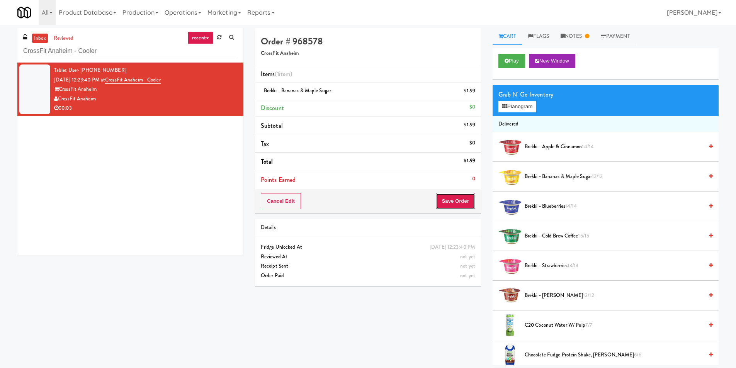
click at [443, 199] on button "Save Order" at bounding box center [455, 201] width 39 height 16
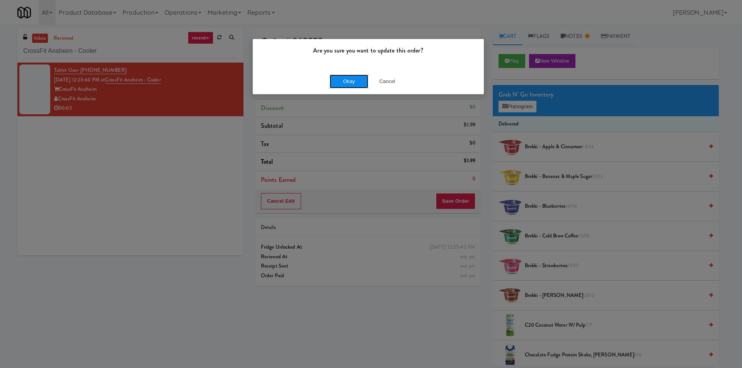
click at [351, 78] on button "Okay" at bounding box center [349, 82] width 39 height 14
